Goal: Task Accomplishment & Management: Manage account settings

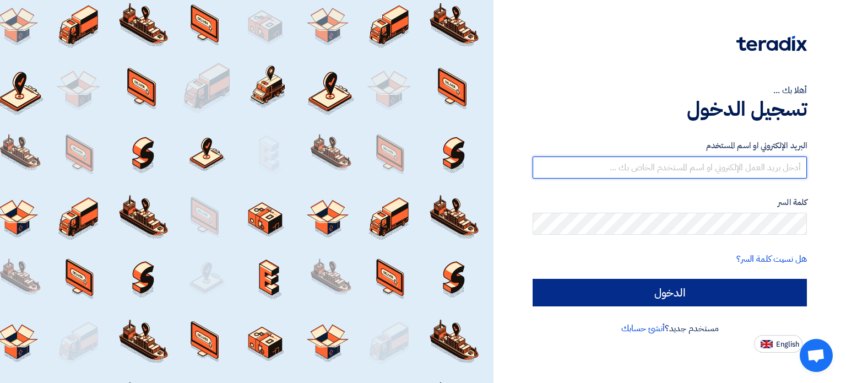
type input "[EMAIL_ADDRESS][DOMAIN_NAME]"
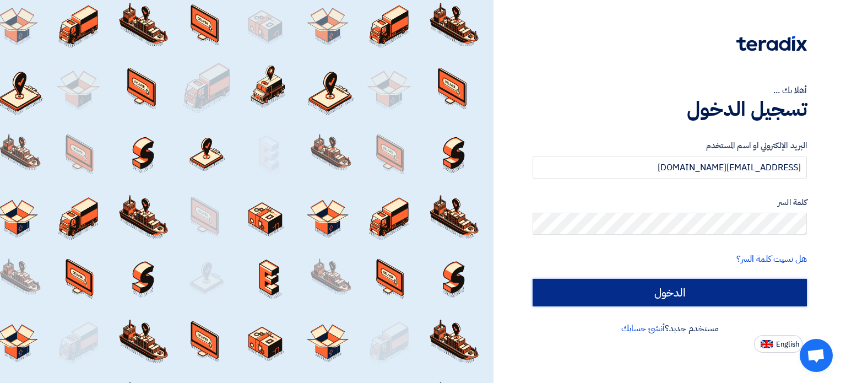
click at [571, 294] on input "الدخول" at bounding box center [670, 293] width 274 height 28
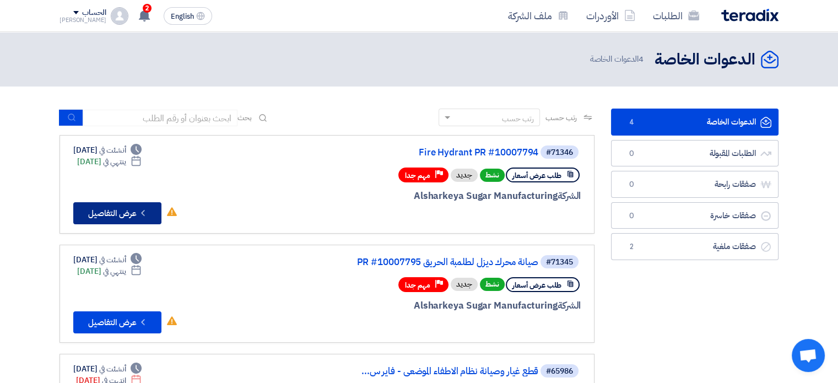
click at [160, 210] on button "Check details عرض التفاصيل" at bounding box center [117, 213] width 88 height 22
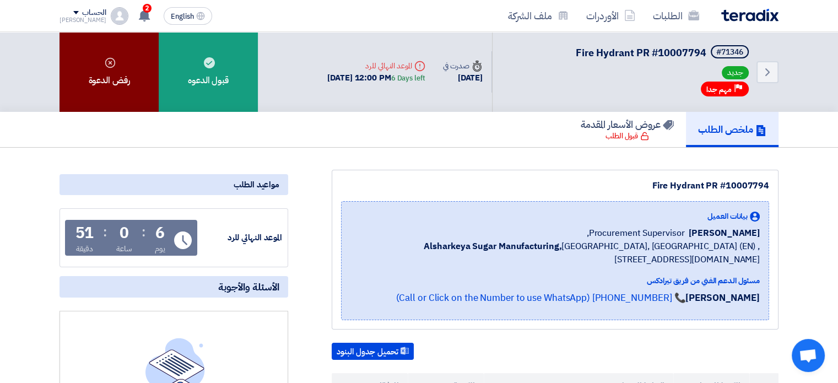
click at [114, 73] on div "رفض الدعوة" at bounding box center [108, 72] width 99 height 80
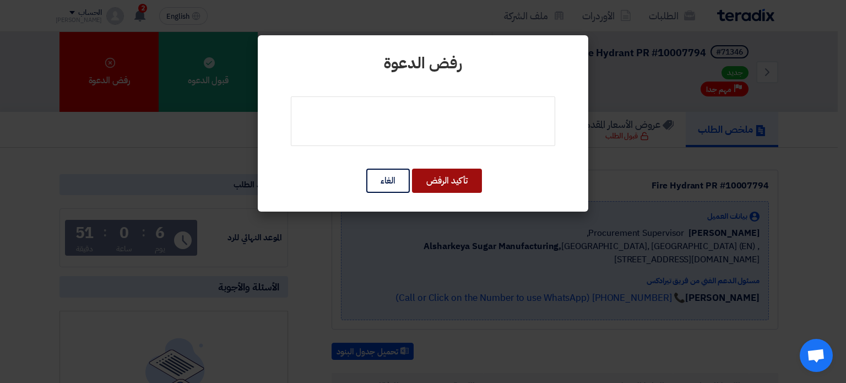
click at [469, 175] on button "تأكيد الرفض" at bounding box center [447, 181] width 70 height 24
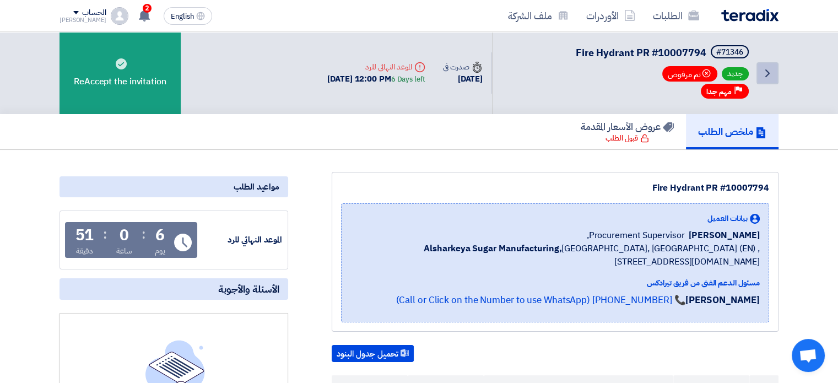
click at [766, 67] on icon "Back" at bounding box center [767, 73] width 13 height 13
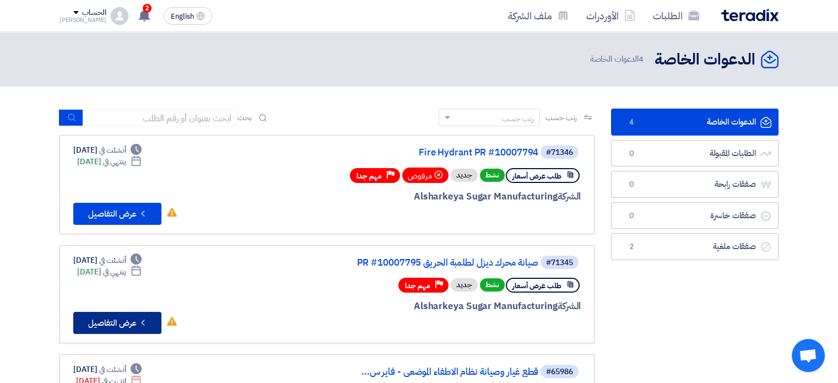
click at [119, 317] on button "Check details عرض التفاصيل" at bounding box center [117, 323] width 88 height 22
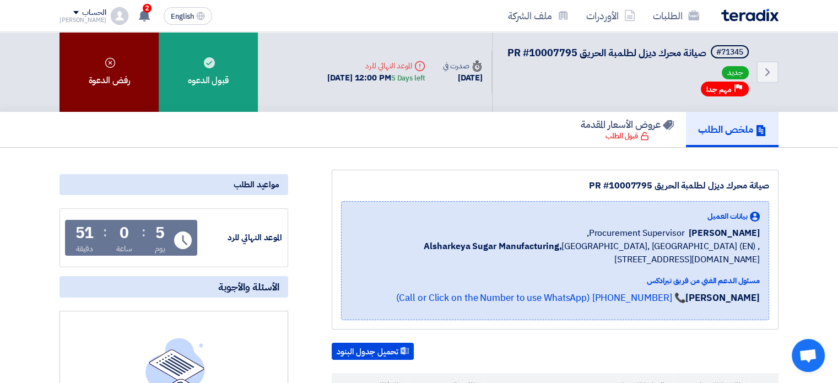
click at [97, 74] on div "رفض الدعوة" at bounding box center [108, 72] width 99 height 80
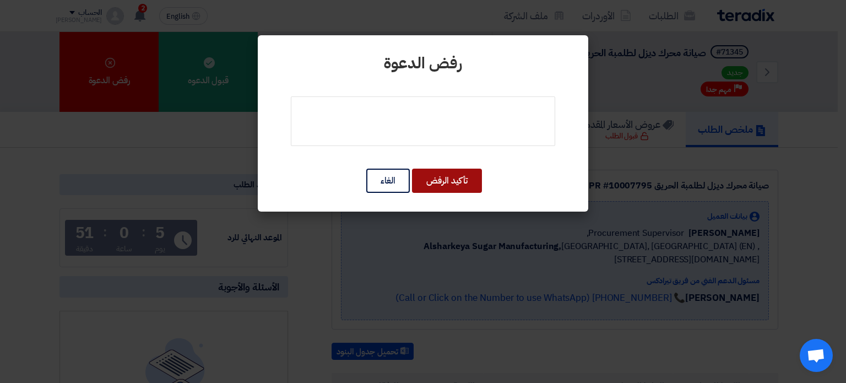
click at [435, 180] on button "تأكيد الرفض" at bounding box center [447, 181] width 70 height 24
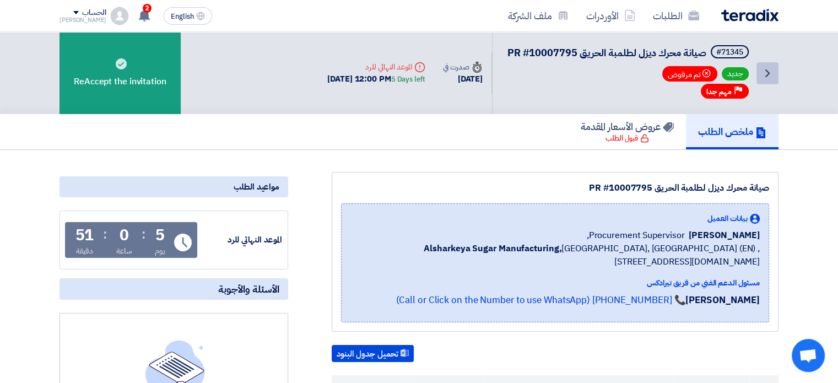
click at [762, 80] on icon "Back" at bounding box center [767, 73] width 13 height 13
